Goal: Task Accomplishment & Management: Complete application form

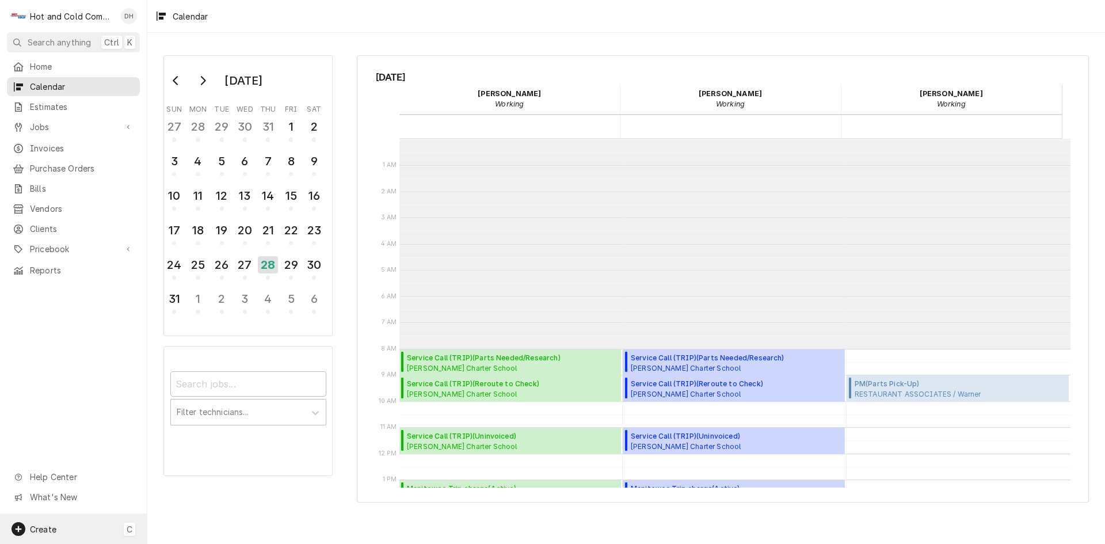
scroll to position [210, 0]
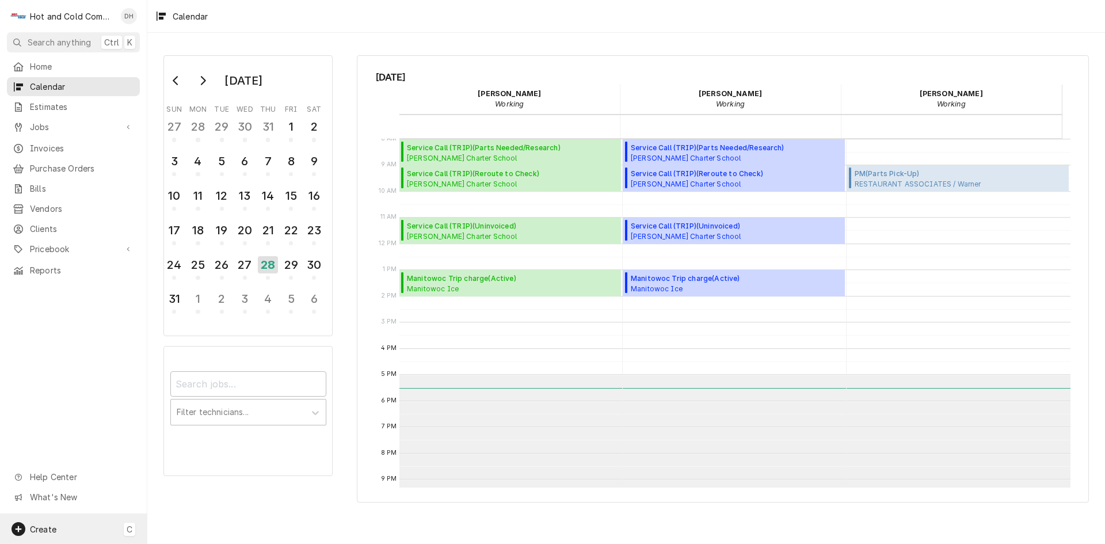
click at [37, 527] on span "Create" at bounding box center [43, 529] width 26 height 10
click at [197, 410] on div "Job" at bounding box center [215, 409] width 77 height 12
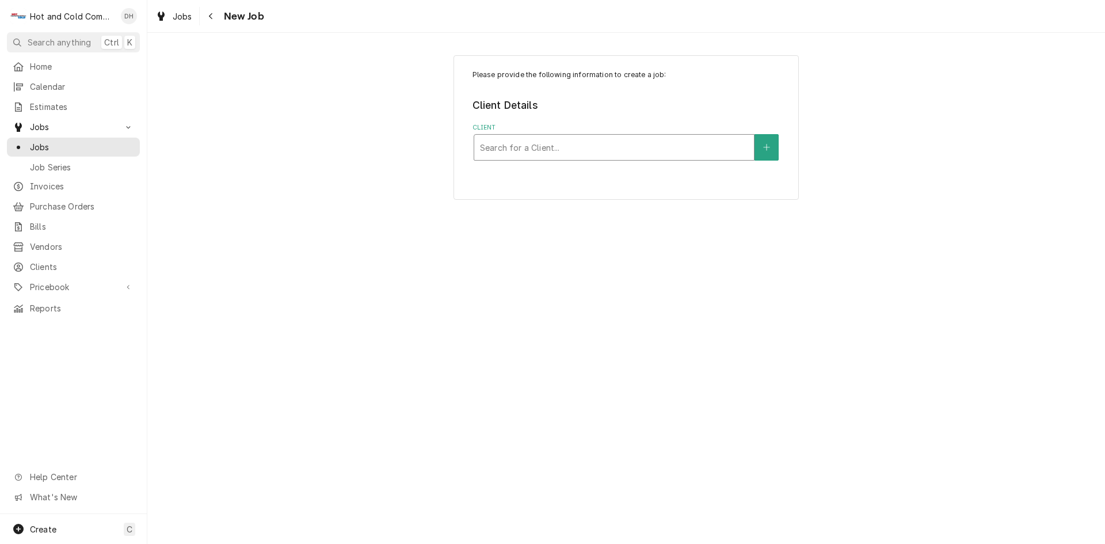
click at [563, 146] on div "Client" at bounding box center [614, 147] width 268 height 21
type input "Manitowoc"
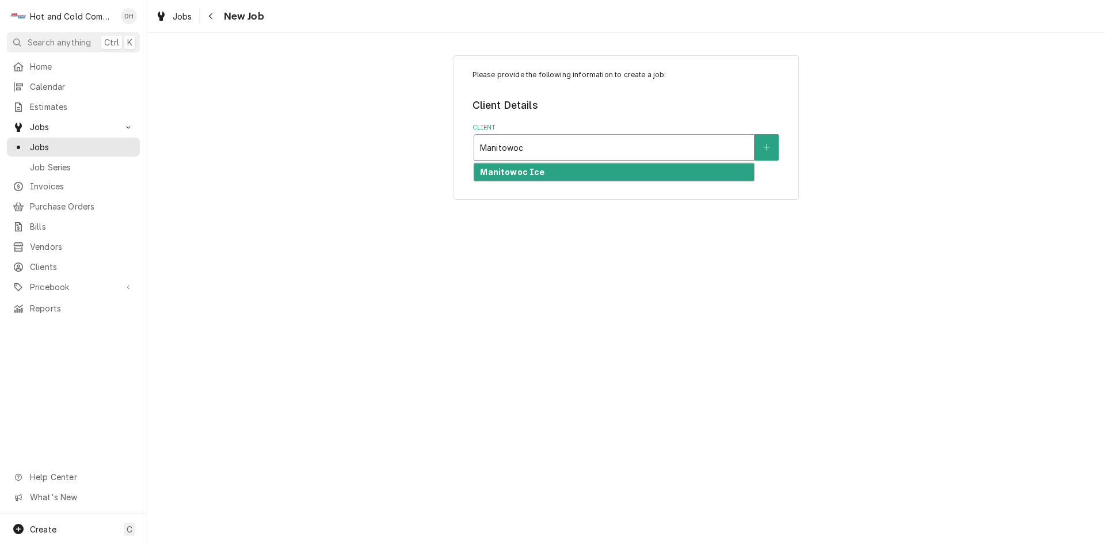
click at [528, 174] on strong "Manitowoc Ice" at bounding box center [512, 172] width 64 height 10
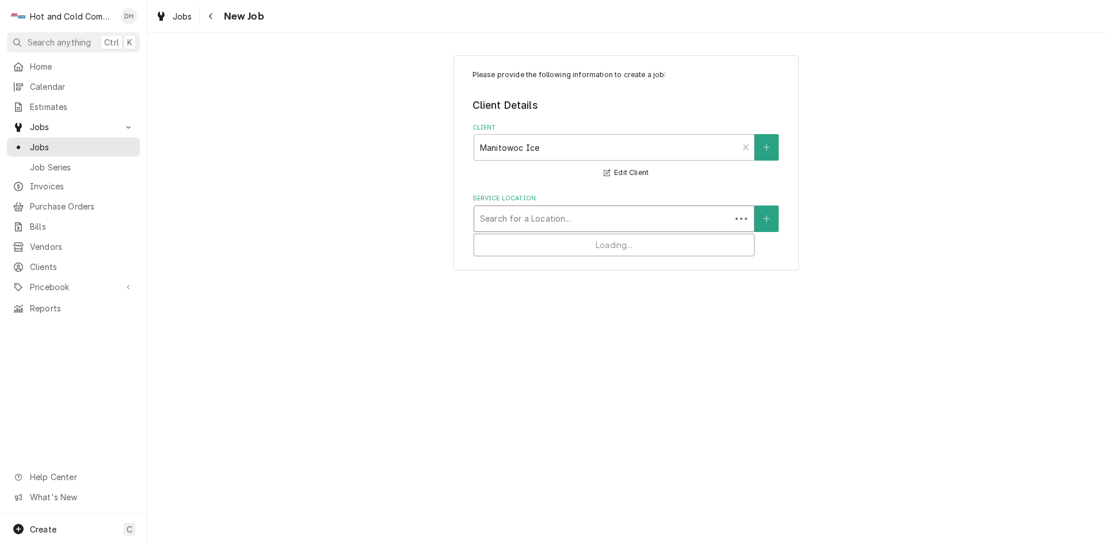
click at [605, 209] on div "Service Location" at bounding box center [602, 218] width 245 height 21
